Goal: Task Accomplishment & Management: Manage account settings

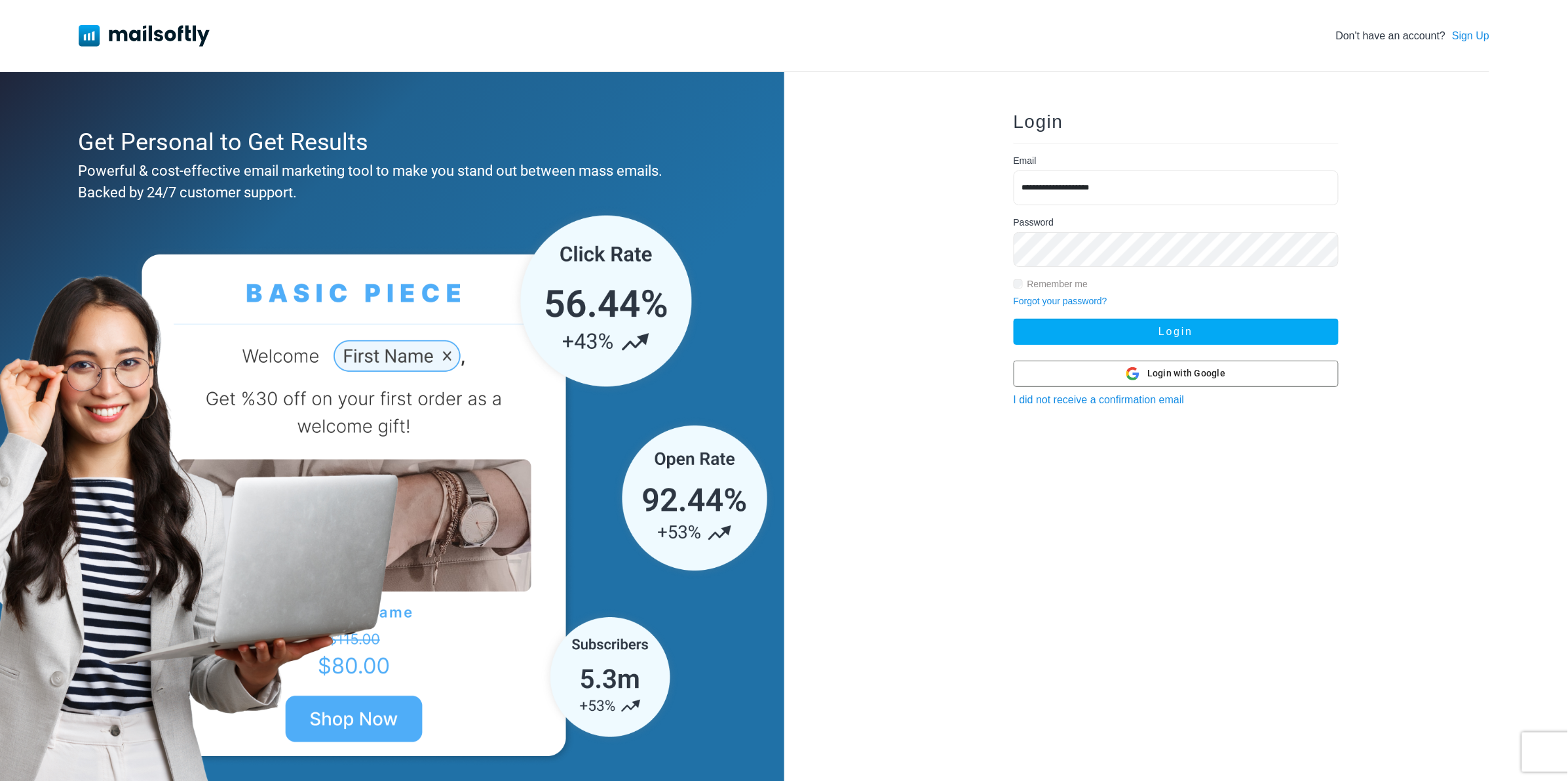
click at [1014, 318] on button "Login" at bounding box center [1176, 331] width 325 height 26
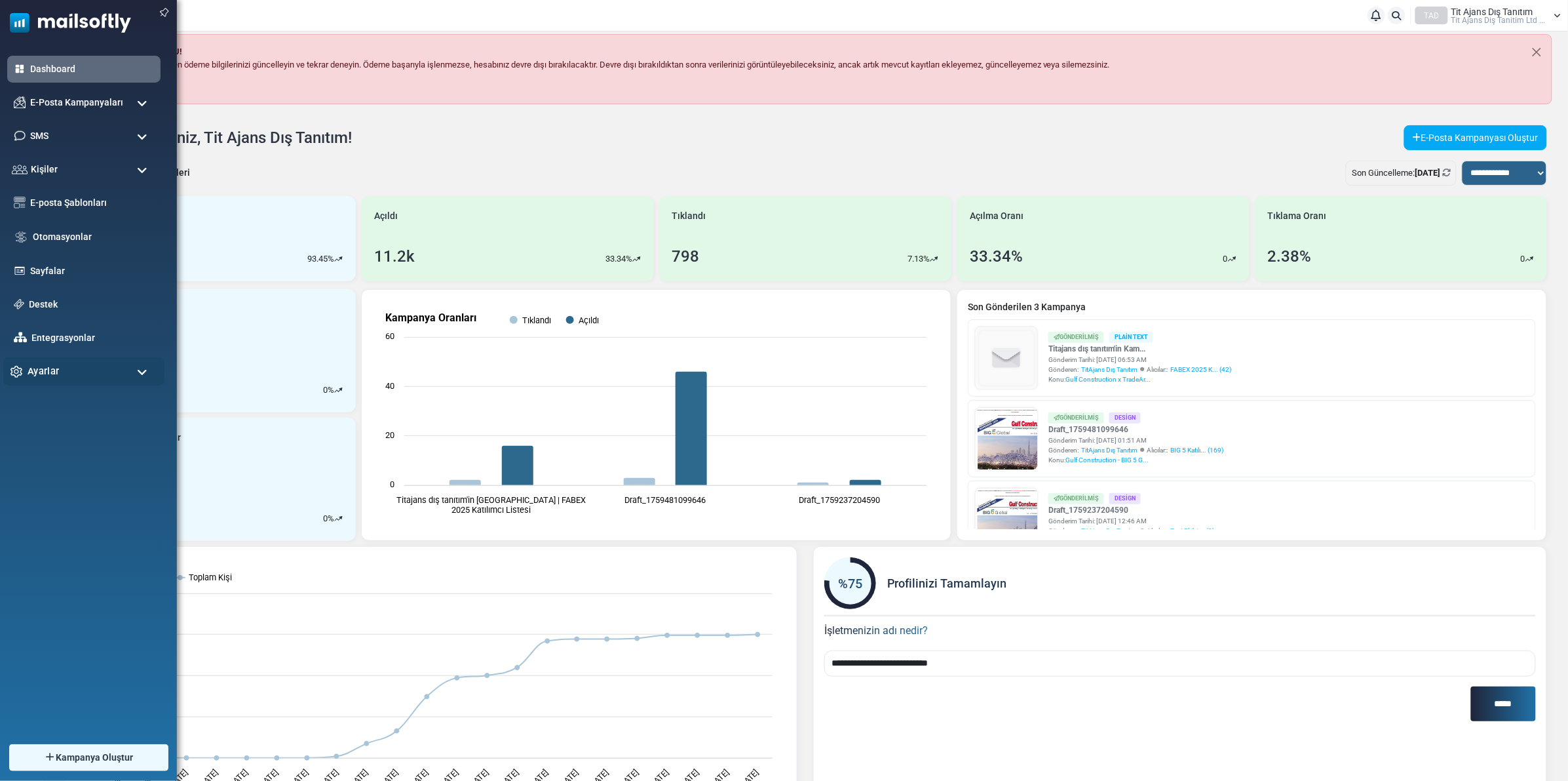
click at [44, 372] on span "Ayarlar" at bounding box center [43, 370] width 31 height 14
click at [54, 542] on link "Hesap & Ödeme" at bounding box center [82, 541] width 157 height 12
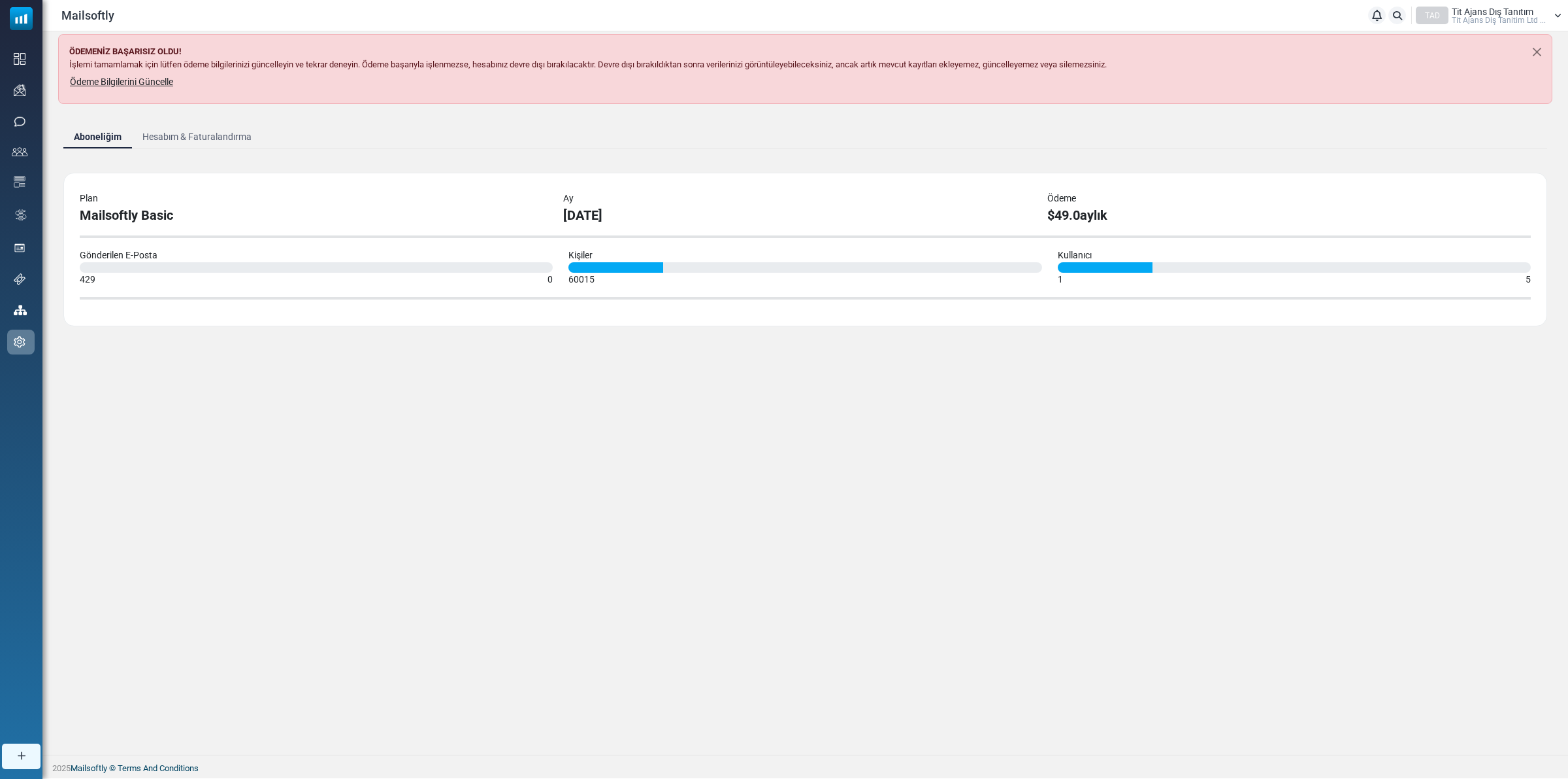
click at [163, 138] on link "Hesabım & Faturalandırma" at bounding box center [197, 136] width 130 height 24
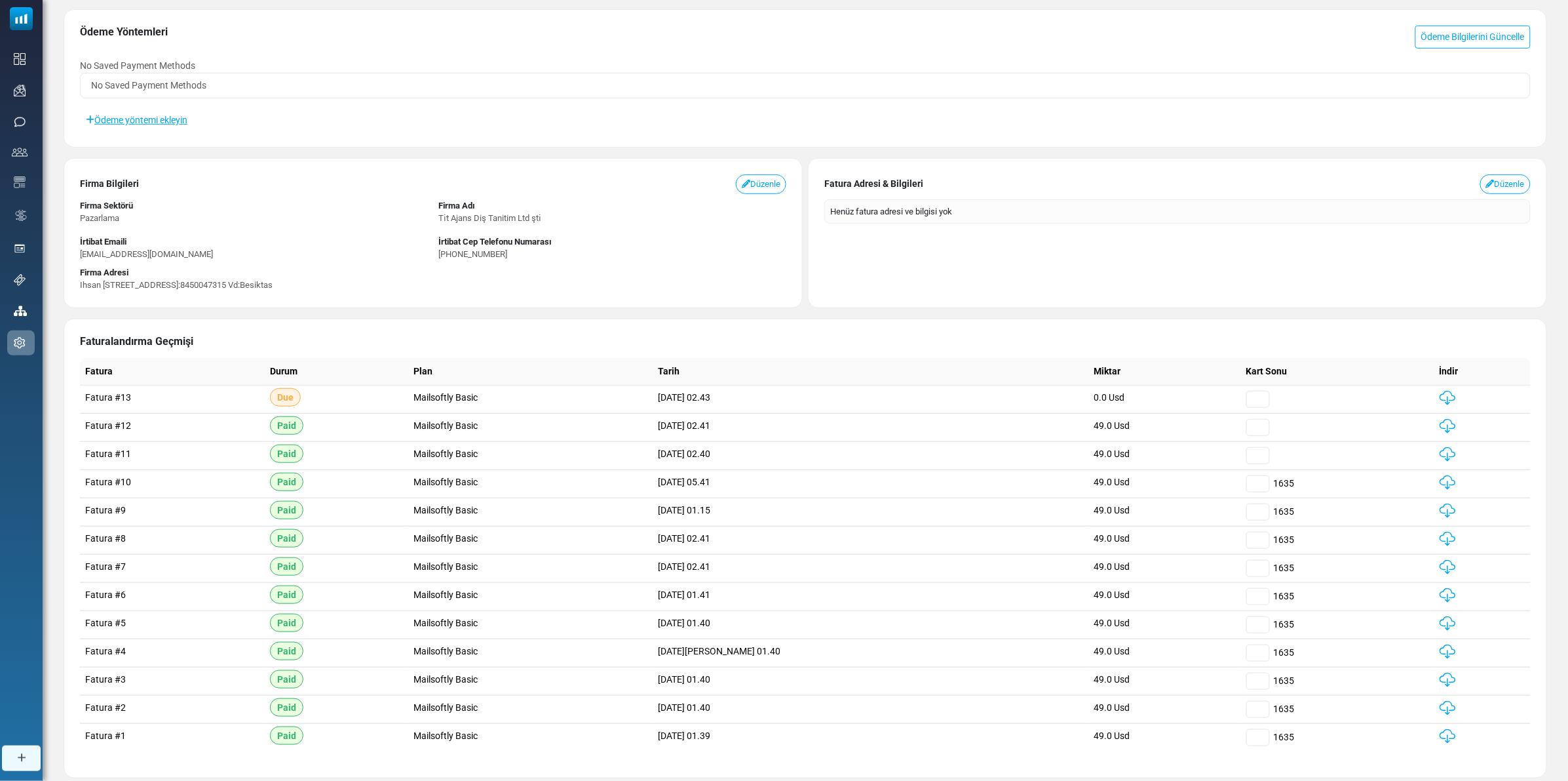
scroll to position [210, 0]
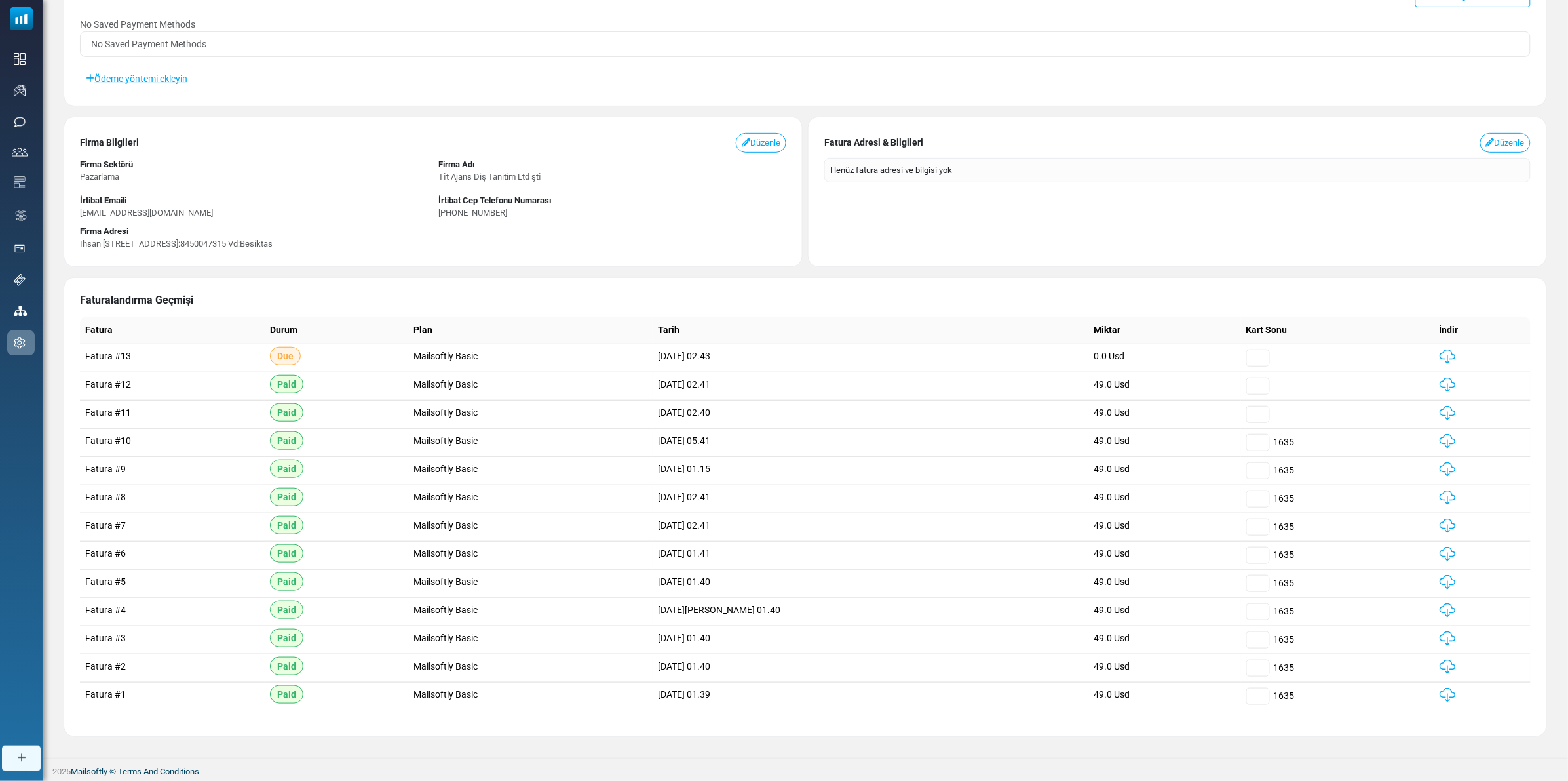
click at [1442, 382] on img at bounding box center [1447, 384] width 17 height 14
